Goal: Information Seeking & Learning: Check status

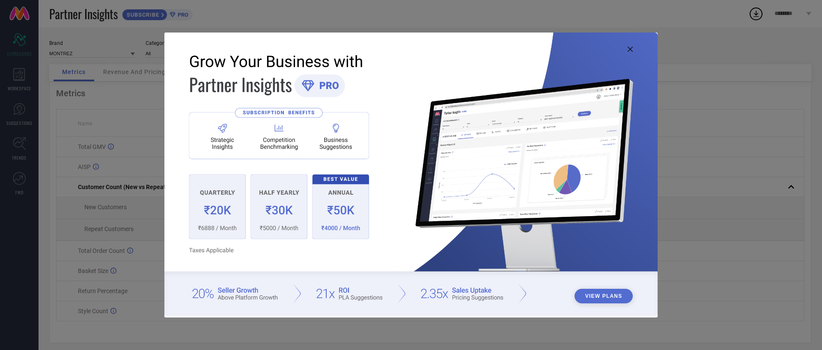
click at [631, 51] on icon at bounding box center [630, 49] width 5 height 5
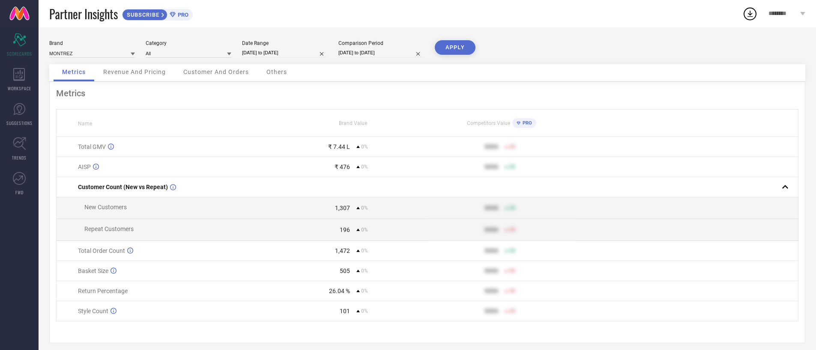
click at [282, 57] on input "[DATE] to [DATE]" at bounding box center [285, 52] width 86 height 9
select select "8"
select select "2025"
select select "9"
select select "2025"
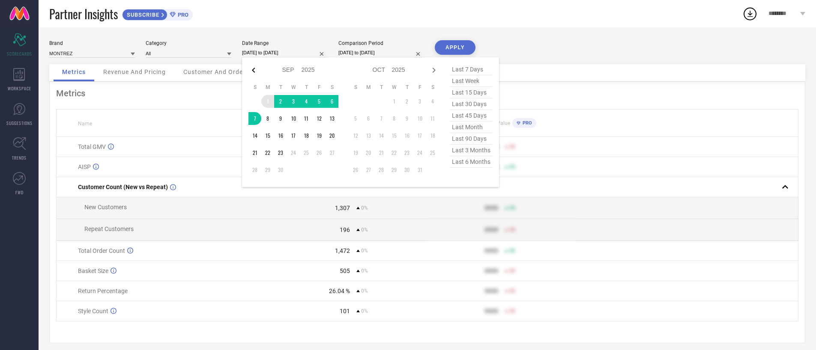
click at [257, 73] on icon at bounding box center [253, 70] width 10 height 10
select select "7"
select select "2025"
select select "8"
select select "2025"
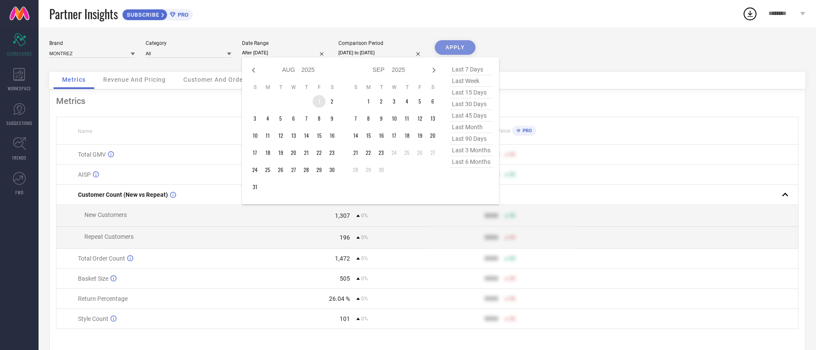
click at [317, 102] on td "1" at bounding box center [319, 101] width 13 height 13
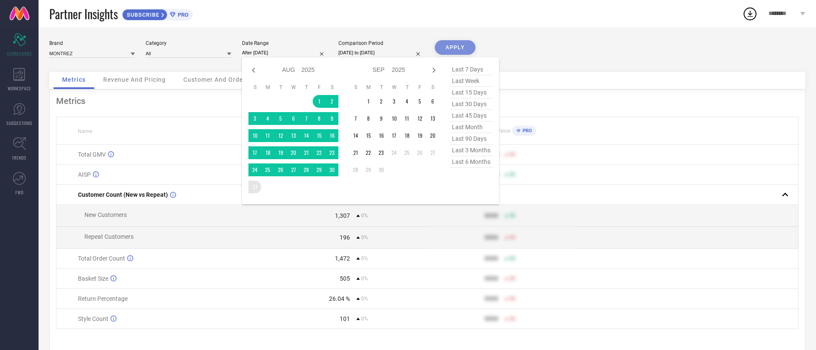
type input "[DATE] to [DATE]"
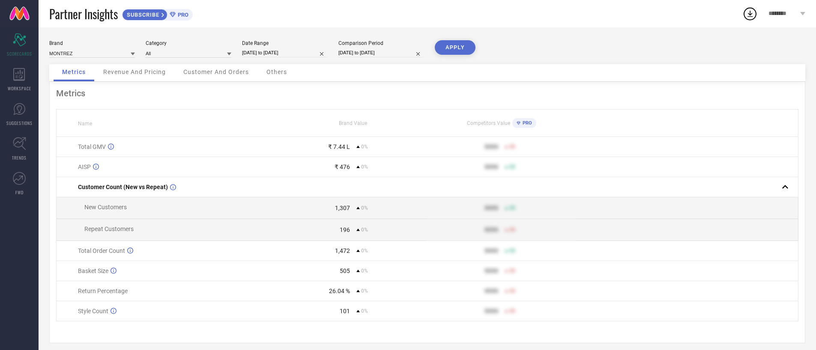
select select "8"
select select "2025"
select select "9"
select select "2025"
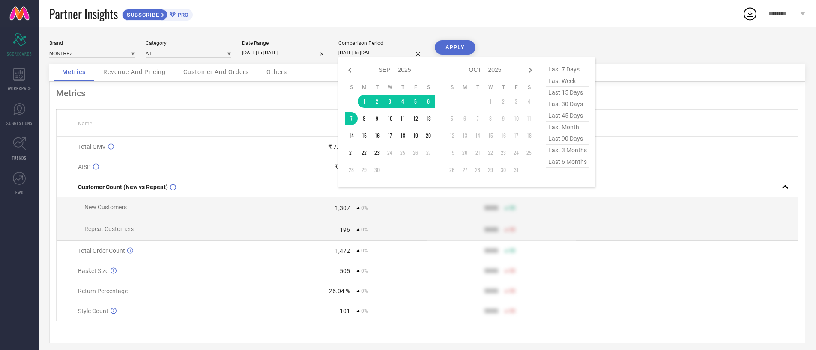
click at [354, 55] on input "[DATE] to [DATE]" at bounding box center [381, 52] width 86 height 9
click at [346, 69] on icon at bounding box center [350, 70] width 10 height 10
select select "7"
select select "2025"
select select "8"
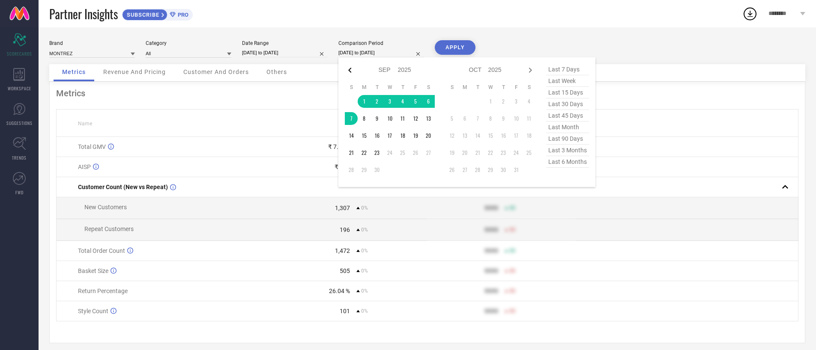
select select "2025"
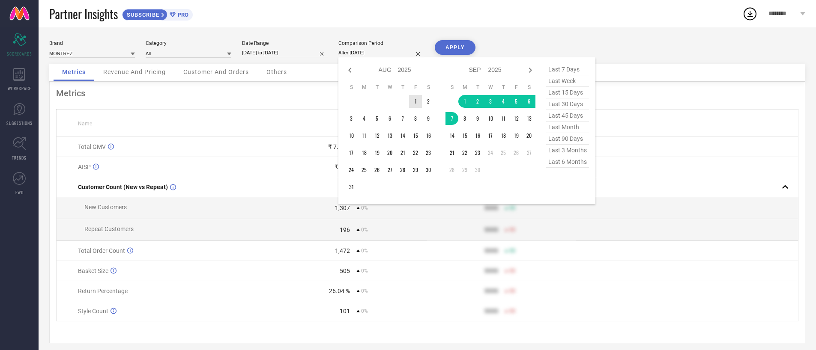
click at [413, 98] on td "1" at bounding box center [415, 101] width 13 height 13
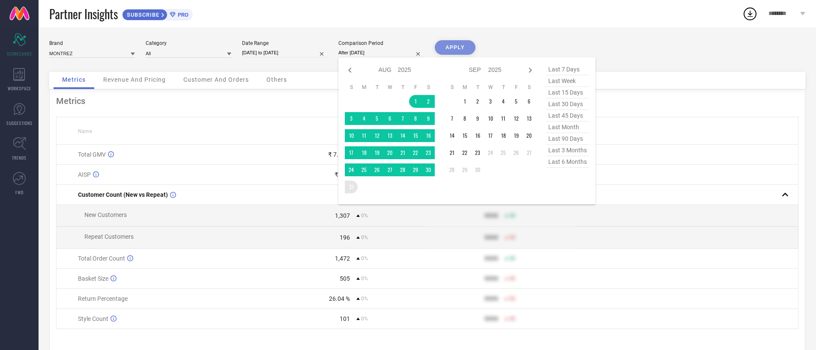
type input "[DATE] to [DATE]"
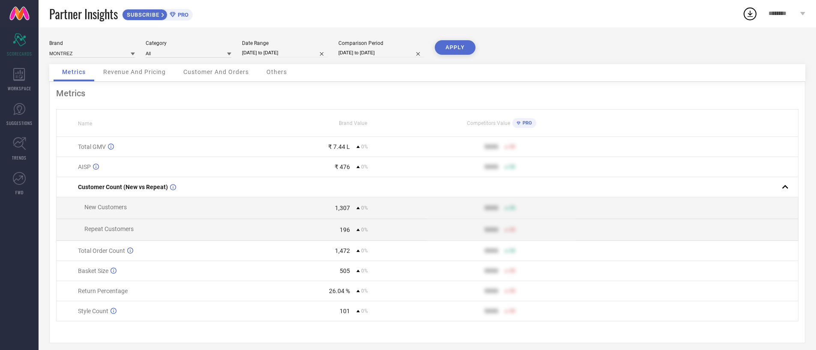
click at [450, 48] on button "APPLY" at bounding box center [455, 47] width 41 height 15
click at [313, 57] on input "[DATE] to [DATE]" at bounding box center [285, 52] width 86 height 9
select select "7"
select select "2025"
select select "8"
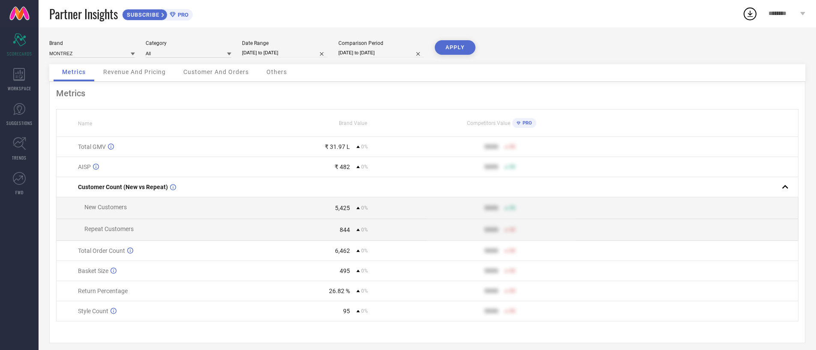
select select "2025"
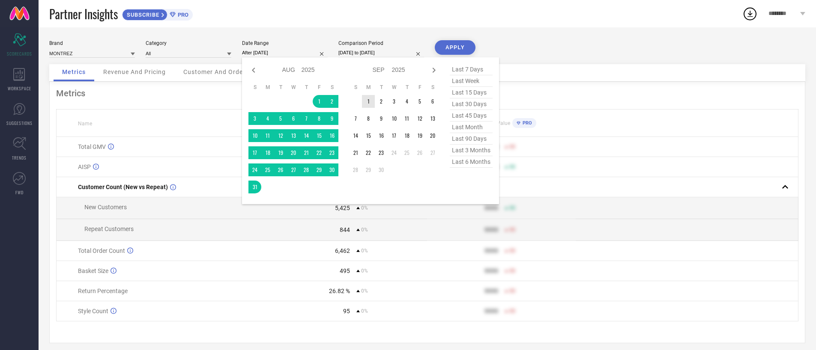
click at [368, 99] on td "1" at bounding box center [368, 101] width 13 height 13
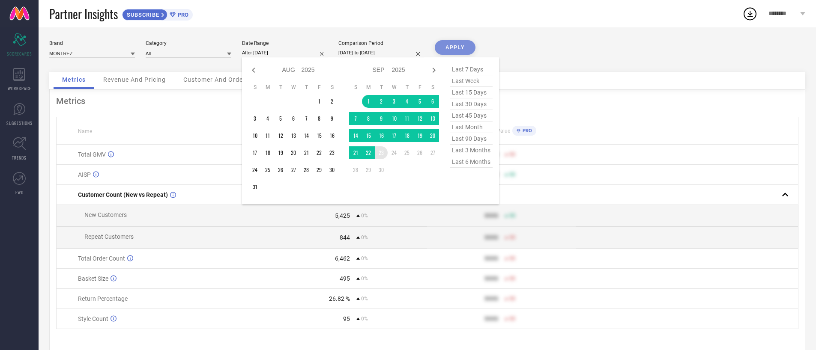
type input "[DATE] to [DATE]"
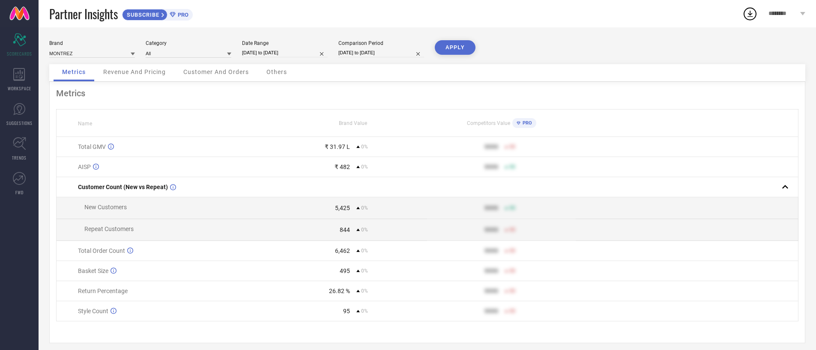
click at [396, 56] on input "[DATE] to [DATE]" at bounding box center [381, 52] width 86 height 9
select select "7"
select select "2025"
select select "8"
select select "2025"
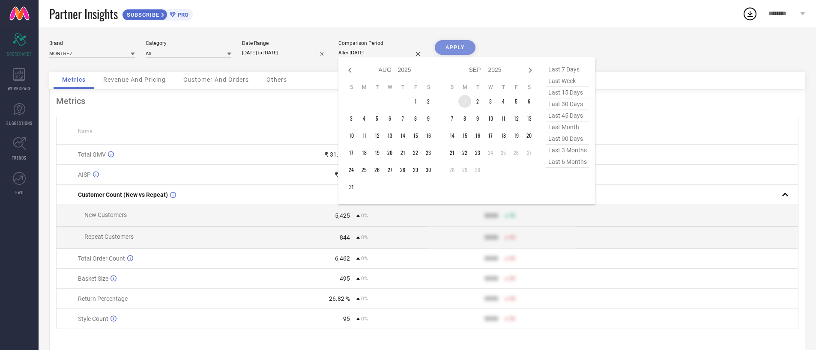
click at [462, 101] on td "1" at bounding box center [464, 101] width 13 height 13
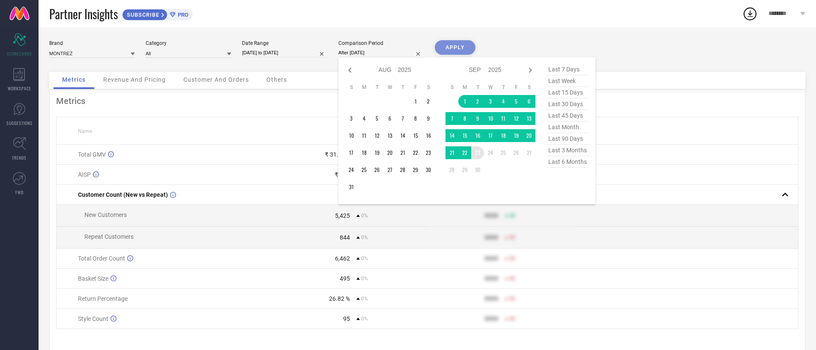
type input "[DATE] to [DATE]"
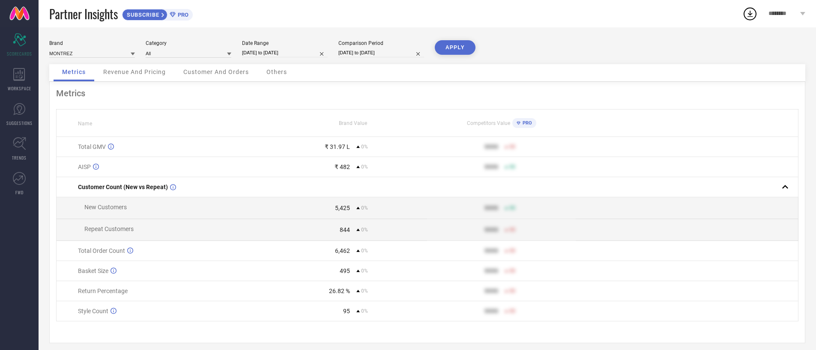
click at [471, 45] on button "APPLY" at bounding box center [455, 47] width 41 height 15
click at [346, 207] on div "6,752" at bounding box center [342, 208] width 15 height 7
drag, startPoint x: 346, startPoint y: 207, endPoint x: 126, endPoint y: 203, distance: 220.1
click at [126, 203] on tr "New Customers 6,752 0% 9999 50" at bounding box center [428, 208] width 742 height 22
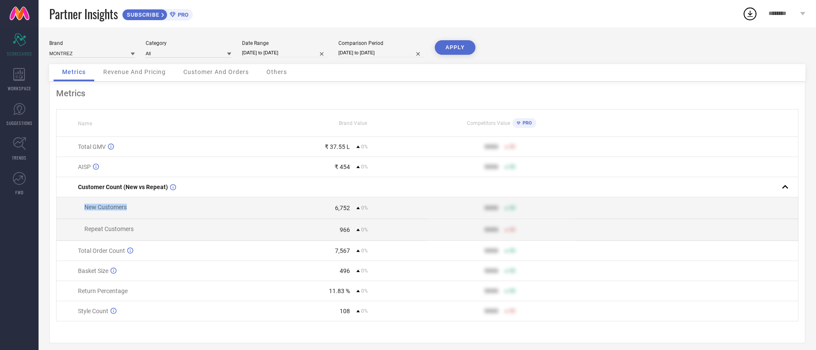
drag, startPoint x: 126, startPoint y: 203, endPoint x: 209, endPoint y: 209, distance: 83.3
click at [209, 209] on td "New Customers" at bounding box center [168, 208] width 223 height 22
click at [456, 48] on button "APPLY" at bounding box center [455, 47] width 41 height 15
click at [154, 74] on span "Revenue And Pricing" at bounding box center [134, 72] width 63 height 7
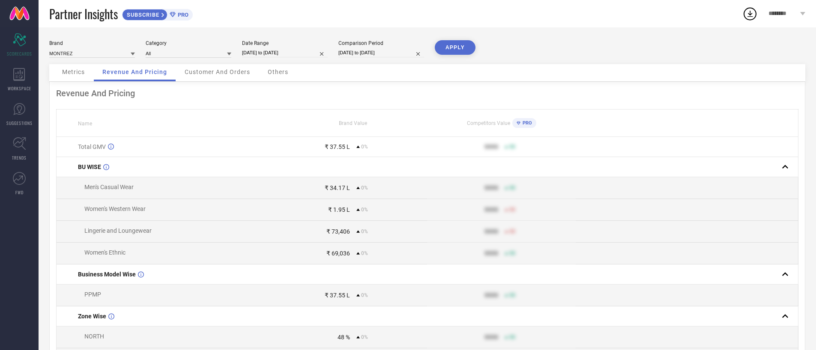
click at [207, 74] on span "Customer And Orders" at bounding box center [218, 72] width 66 height 7
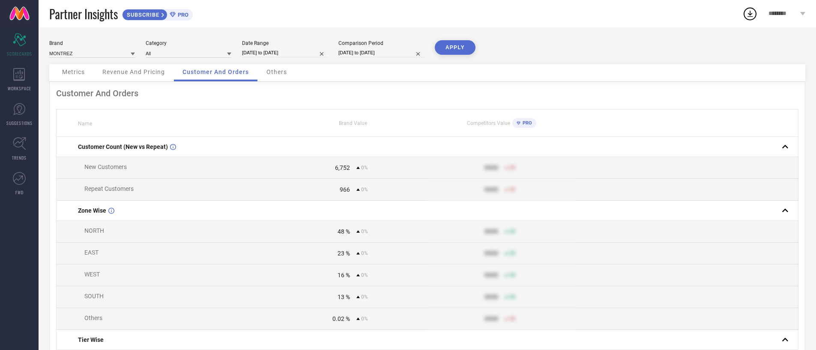
click at [145, 74] on span "Revenue And Pricing" at bounding box center [133, 72] width 63 height 7
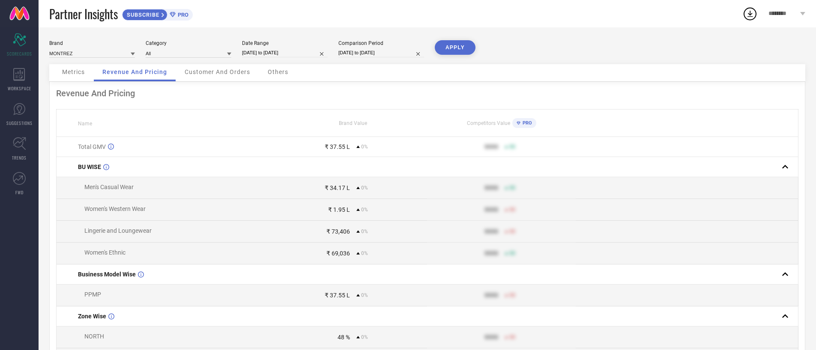
click at [65, 73] on span "Metrics" at bounding box center [73, 72] width 23 height 7
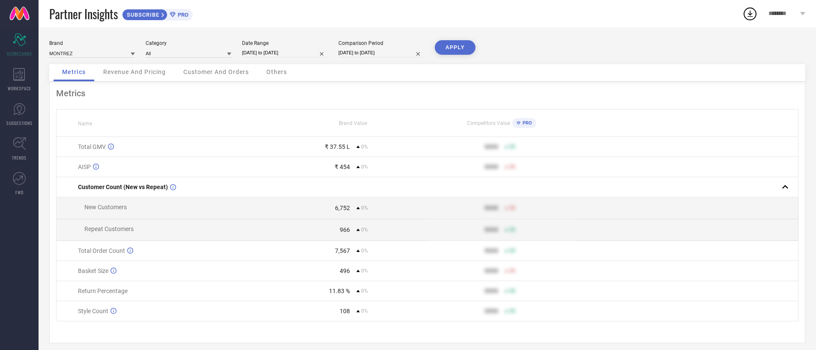
click at [82, 13] on span "Partner Insights" at bounding box center [83, 14] width 69 height 18
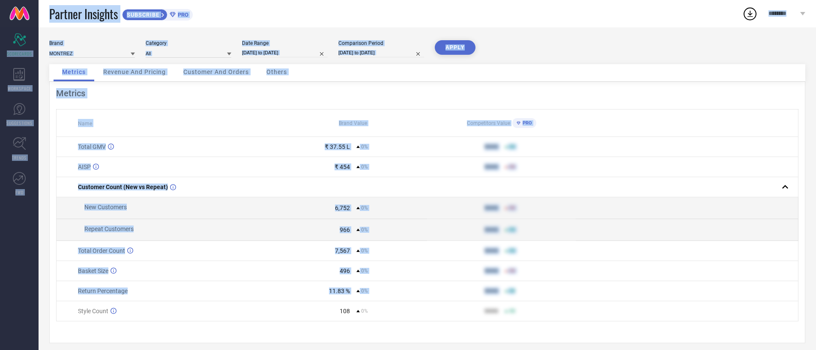
drag, startPoint x: 82, startPoint y: 13, endPoint x: 526, endPoint y: 289, distance: 522.7
click at [526, 289] on div "Partner Insights SUBSCRIBE PRO ******** Scorecard SCORECARDS WORKSPACE SUGGESTI…" at bounding box center [408, 178] width 816 height 356
click at [244, 90] on div "Metrics" at bounding box center [427, 93] width 742 height 10
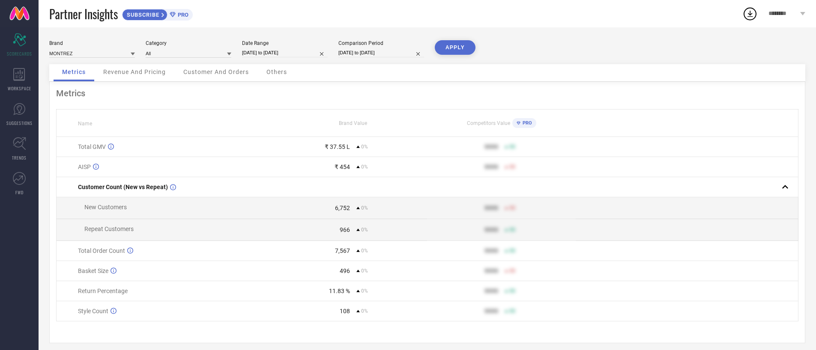
click at [139, 70] on span "Revenue And Pricing" at bounding box center [134, 72] width 63 height 7
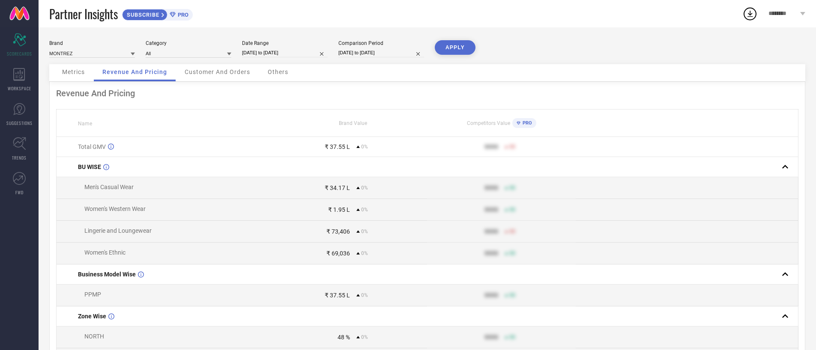
click at [222, 72] on span "Customer And Orders" at bounding box center [218, 72] width 66 height 7
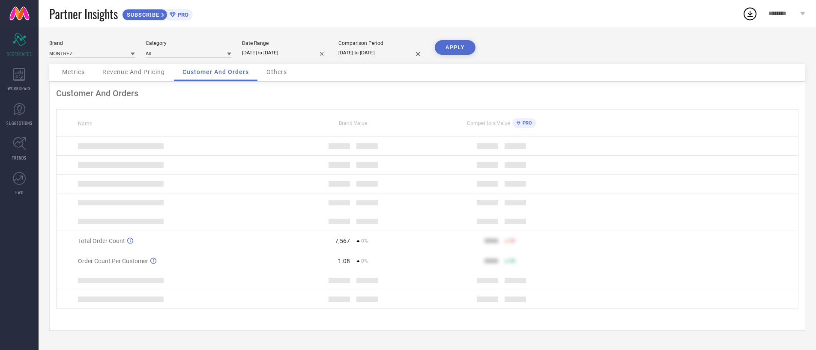
click at [285, 69] on span "Others" at bounding box center [276, 72] width 21 height 7
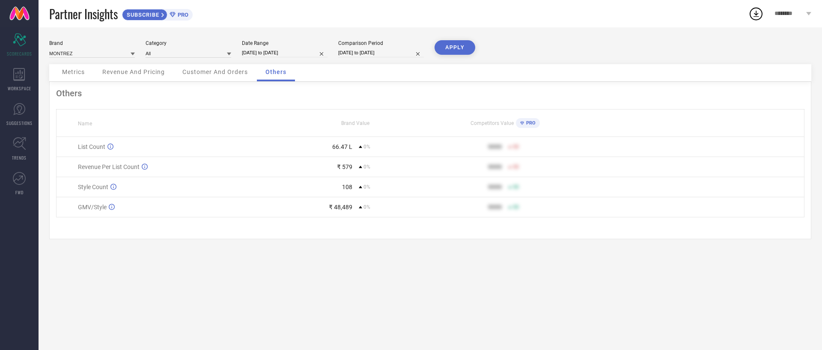
click at [301, 51] on input "[DATE] to [DATE]" at bounding box center [285, 52] width 86 height 9
select select "8"
select select "2025"
select select "9"
select select "2025"
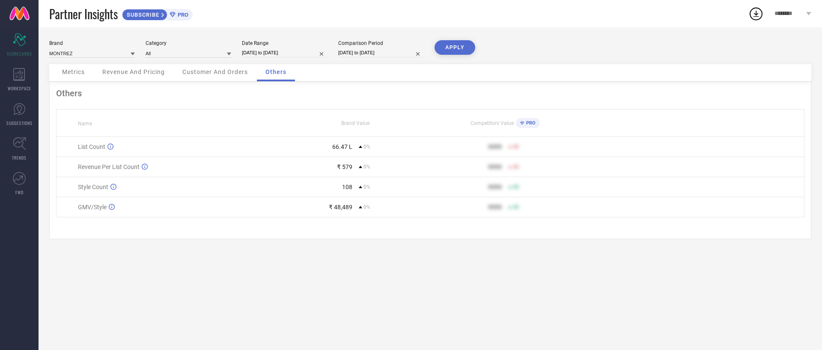
click at [170, 101] on div "Others Name Brand Value Competitors Value PRO List Count 66.47 L 0% 9999 50 Rev…" at bounding box center [430, 161] width 762 height 158
click at [76, 74] on span "Metrics" at bounding box center [73, 72] width 23 height 7
